Goal: Find specific page/section: Find specific page/section

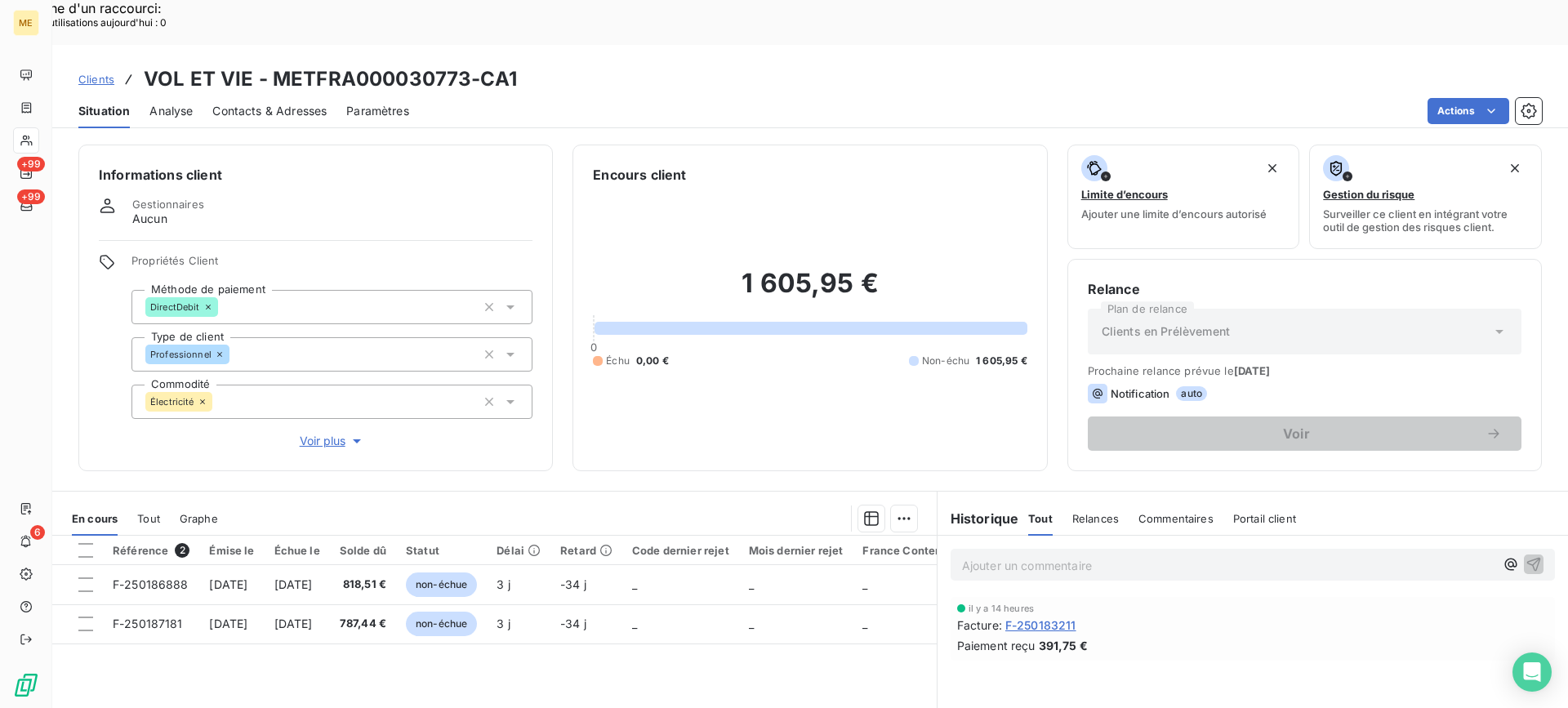
scroll to position [146, 0]
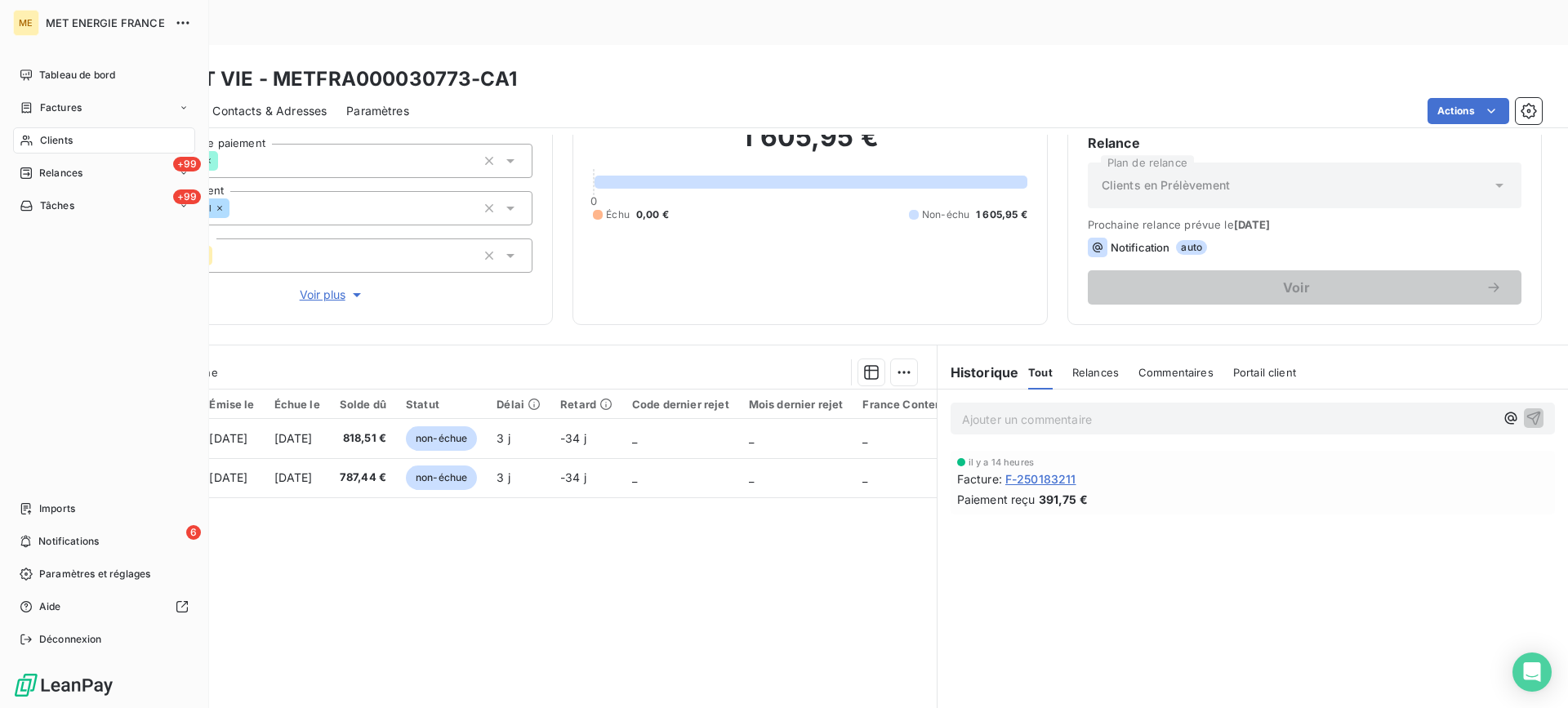
click at [25, 132] on div "Clients" at bounding box center [104, 140] width 182 height 26
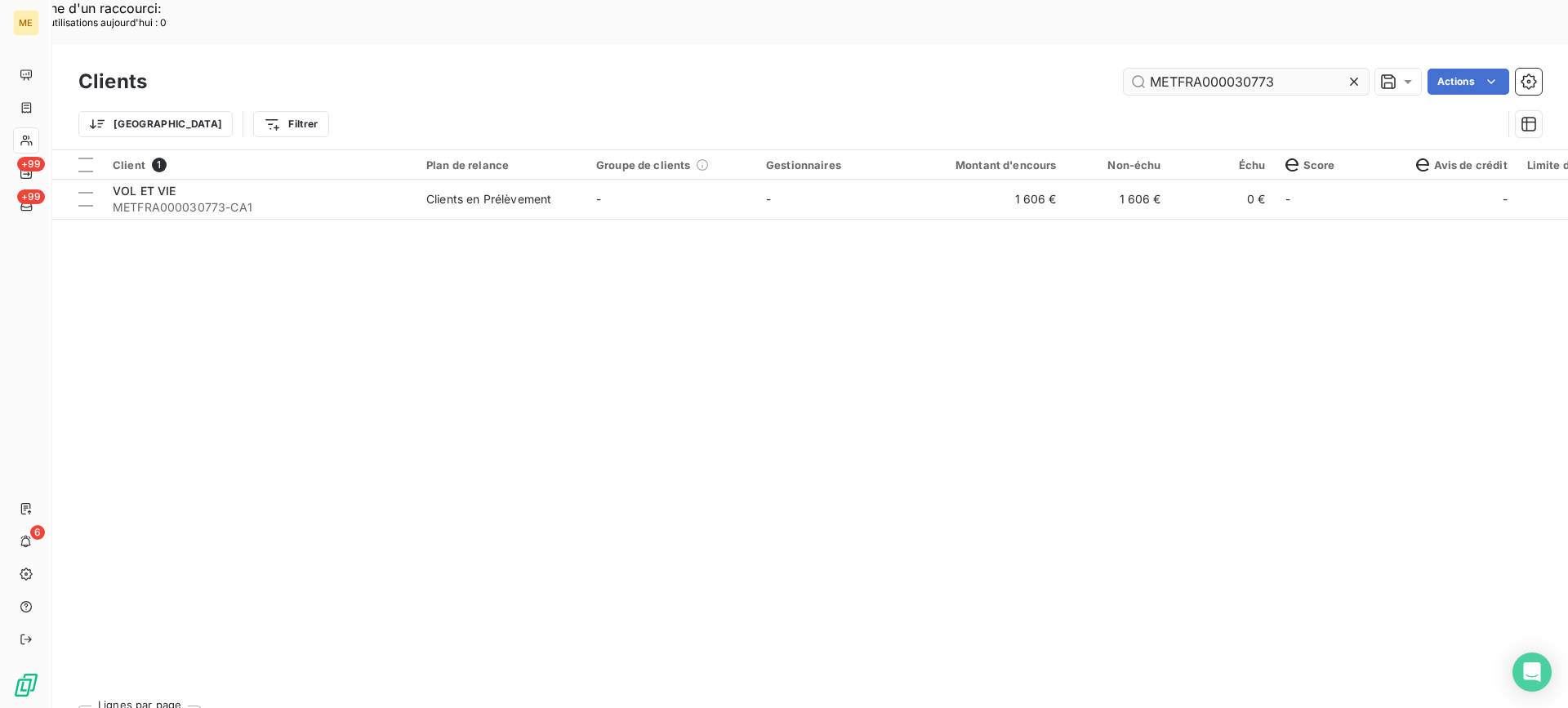
click at [1226, 68] on input "METFRA000030773" at bounding box center [1246, 81] width 245 height 26
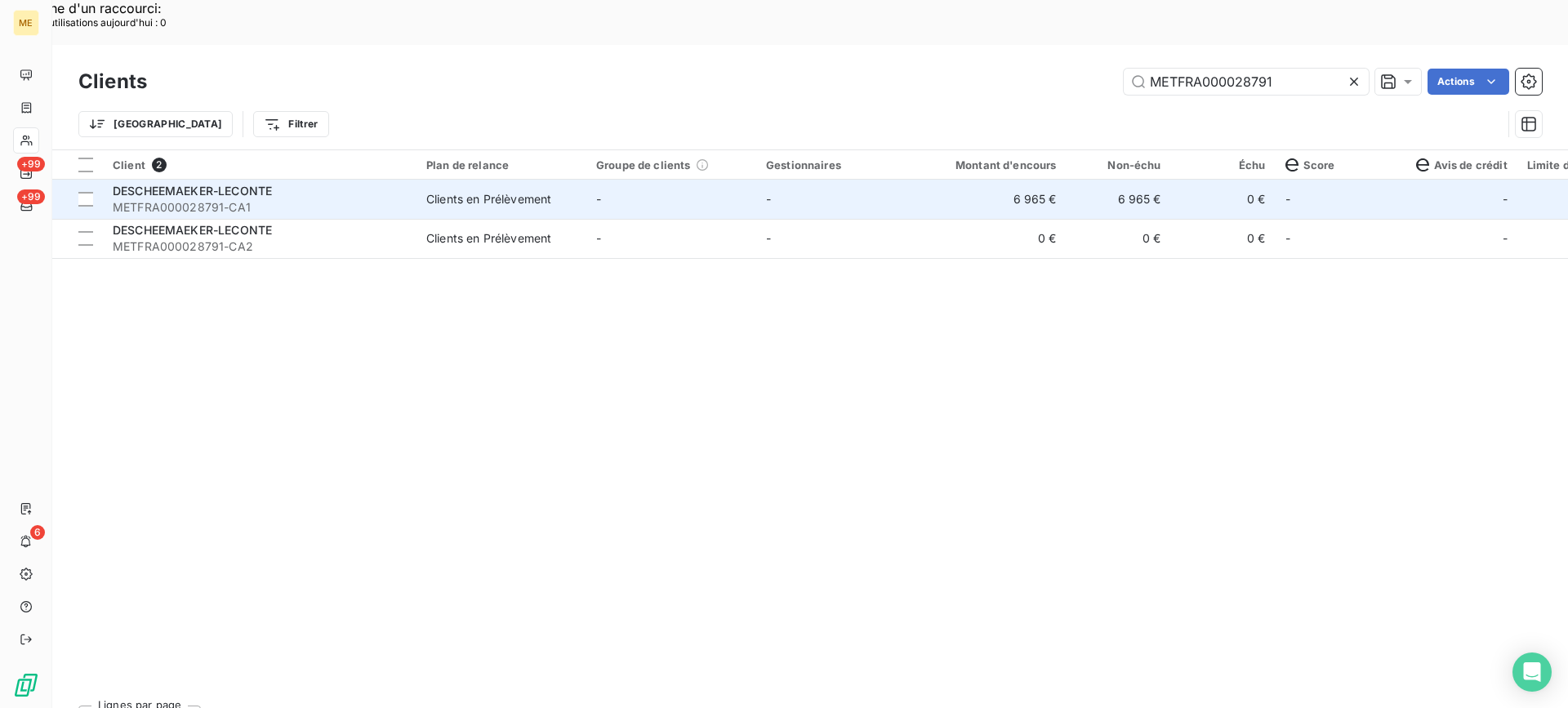
type input "METFRA000028791"
click at [204, 199] on span "METFRA000028791-CA1" at bounding box center [259, 207] width 294 height 17
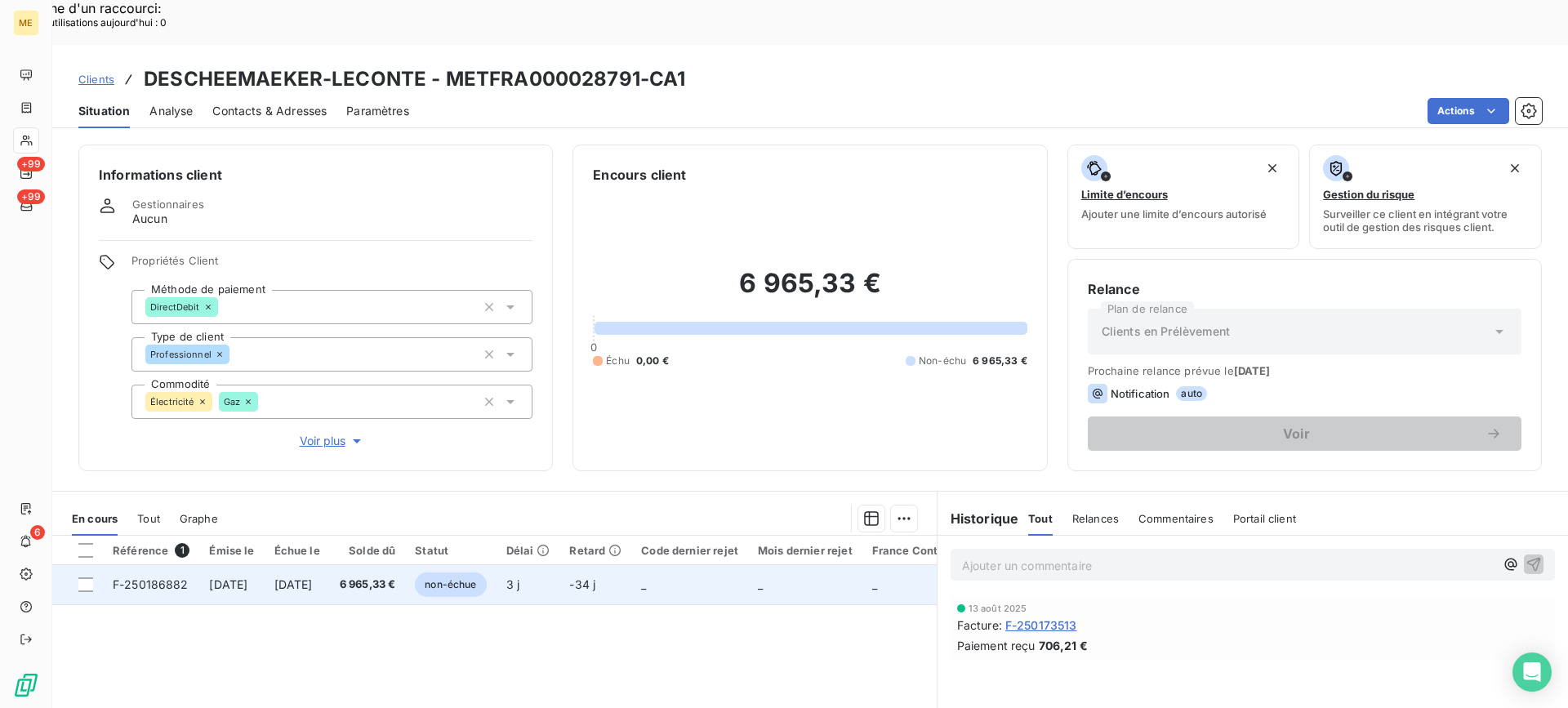
click at [330, 565] on td "[DATE]" at bounding box center [298, 584] width 65 height 40
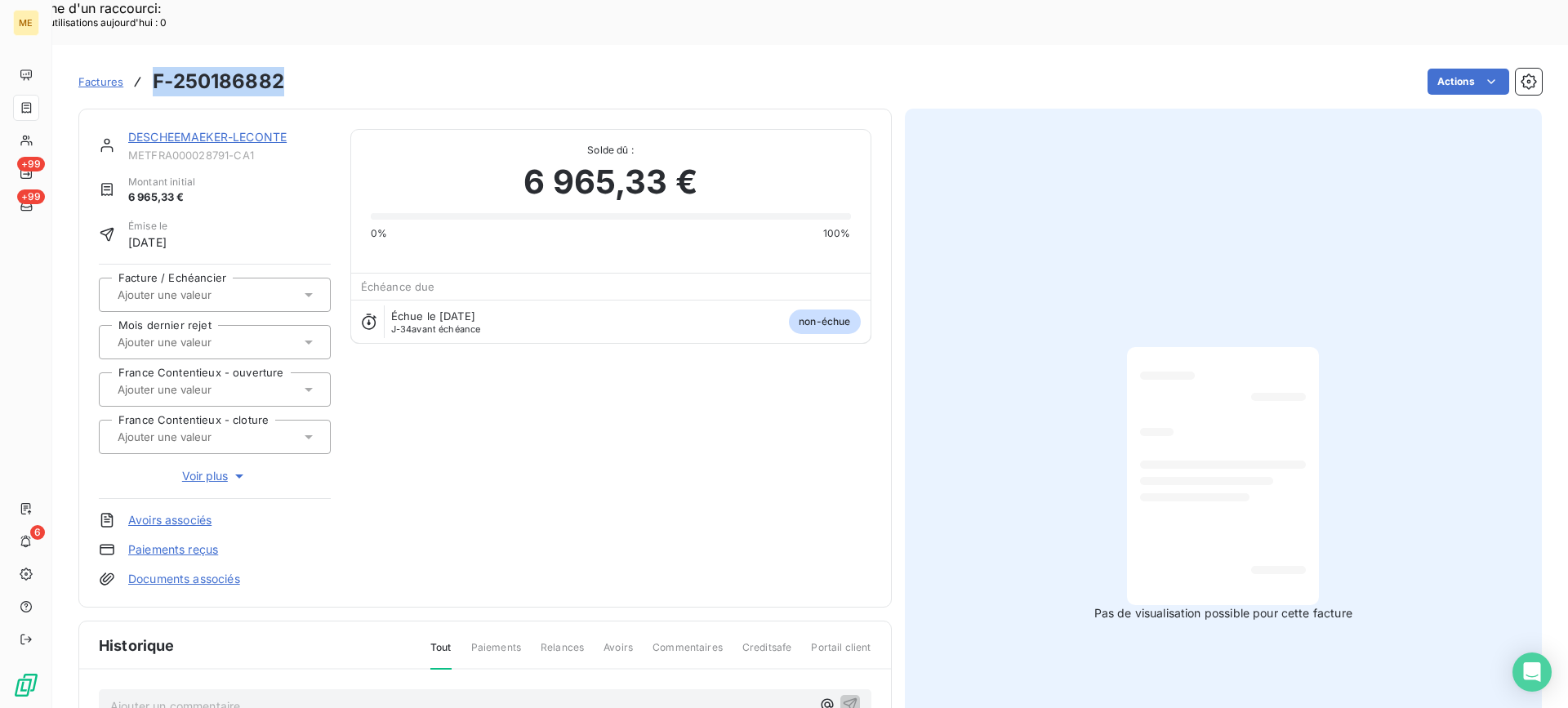
copy h3 "F-250186882"
drag, startPoint x: 286, startPoint y: 44, endPoint x: 152, endPoint y: 44, distance: 134.0
click at [152, 64] on div "Factures F-250186882 Actions" at bounding box center [810, 81] width 1464 height 35
